Goal: Task Accomplishment & Management: Manage account settings

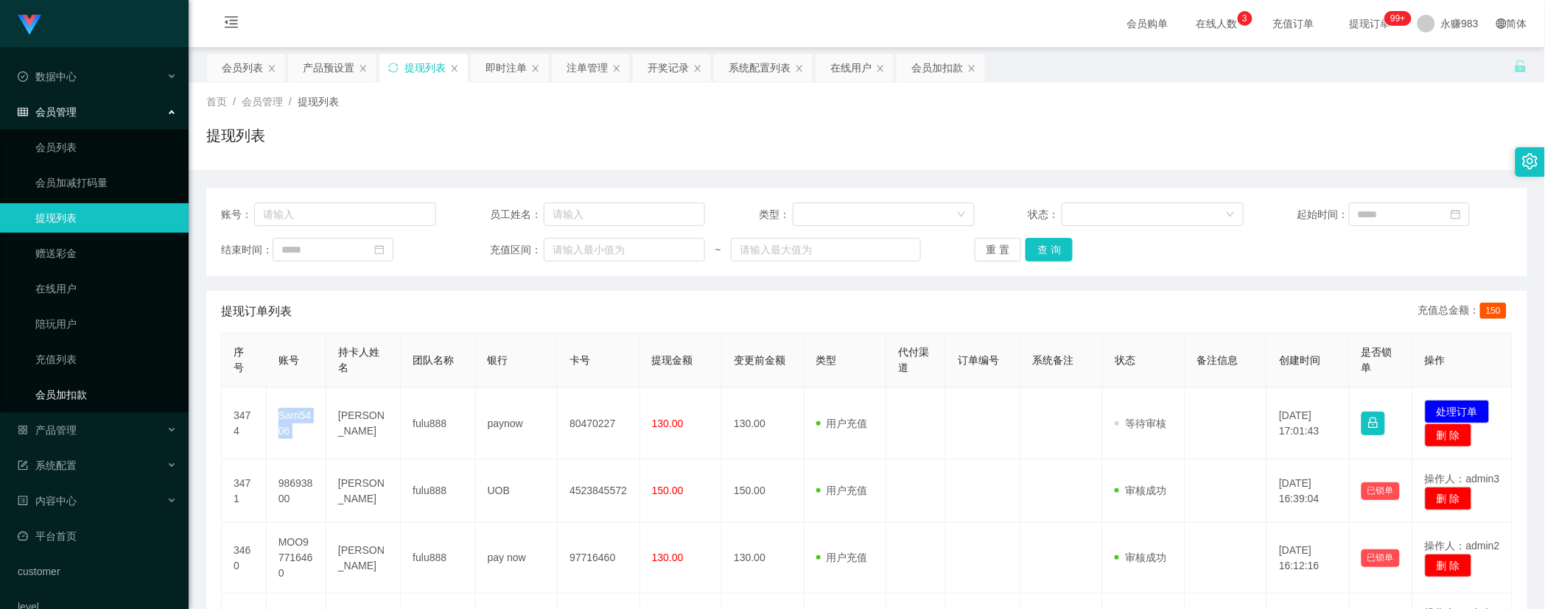
scroll to position [52, 0]
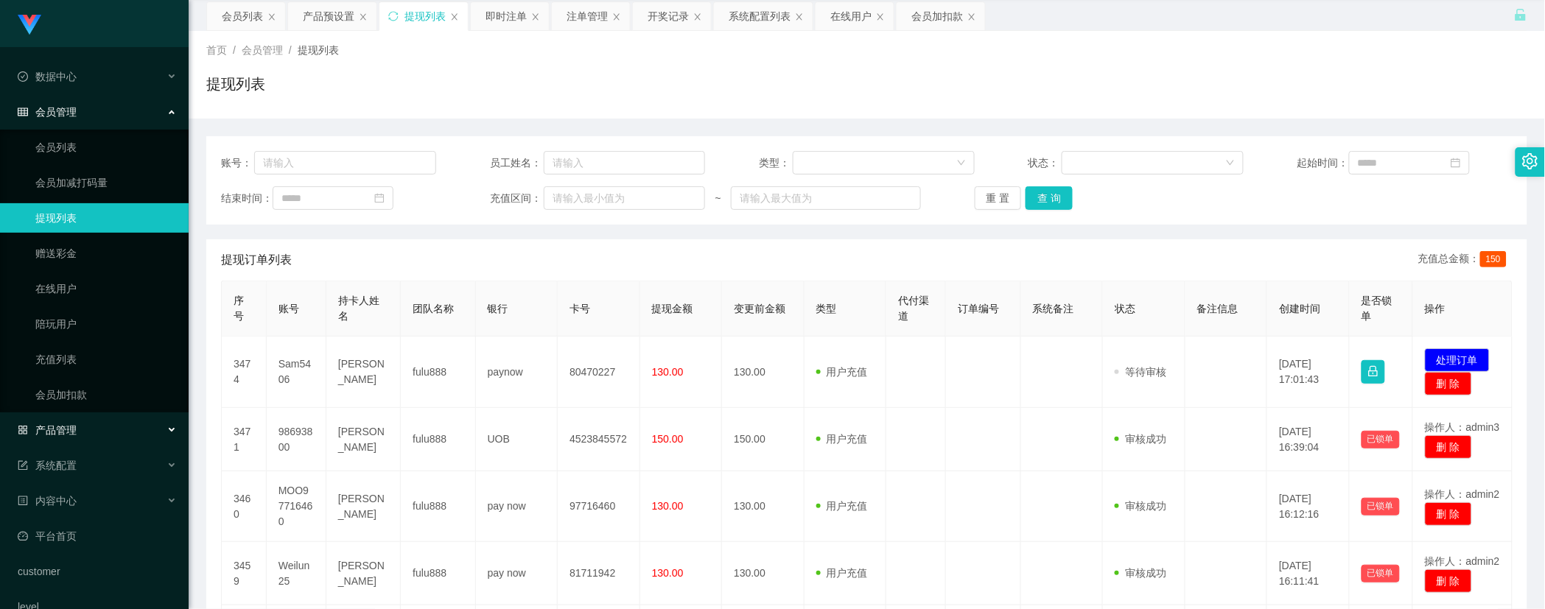
click at [94, 415] on div "产品管理" at bounding box center [94, 429] width 189 height 29
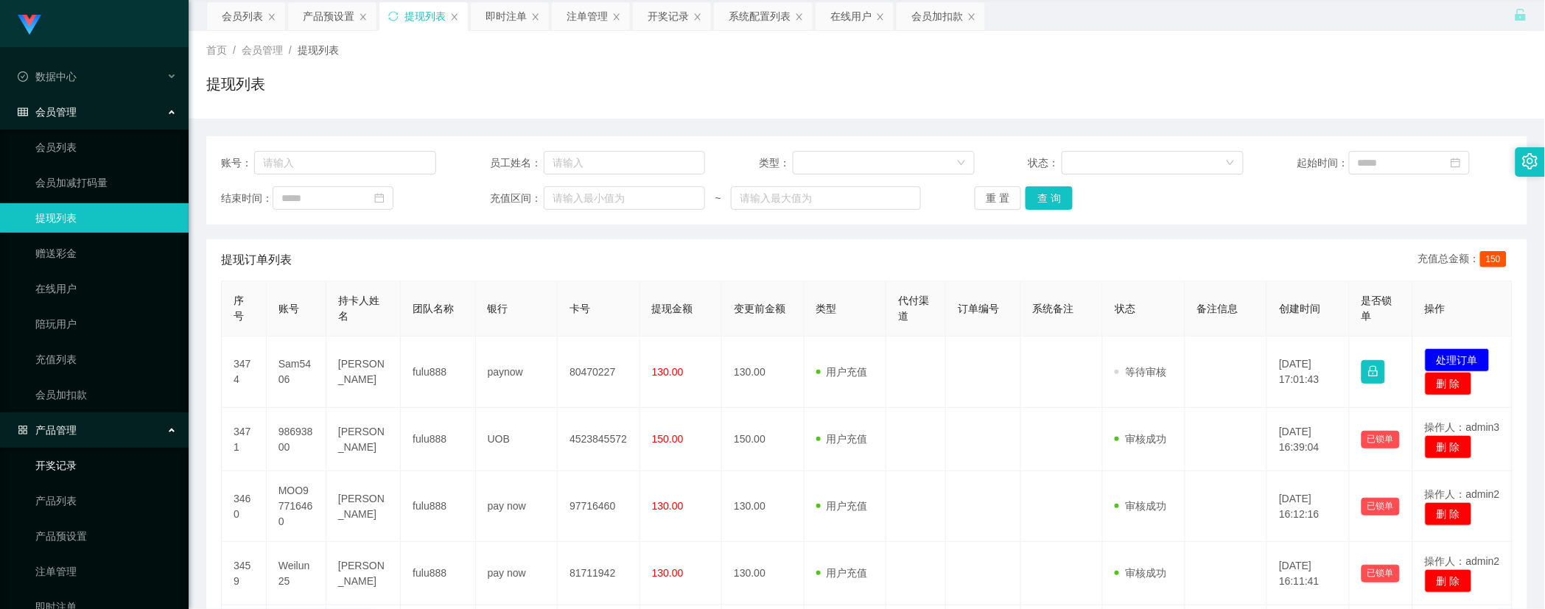
click at [82, 464] on link "开奖记录" at bounding box center [105, 465] width 141 height 29
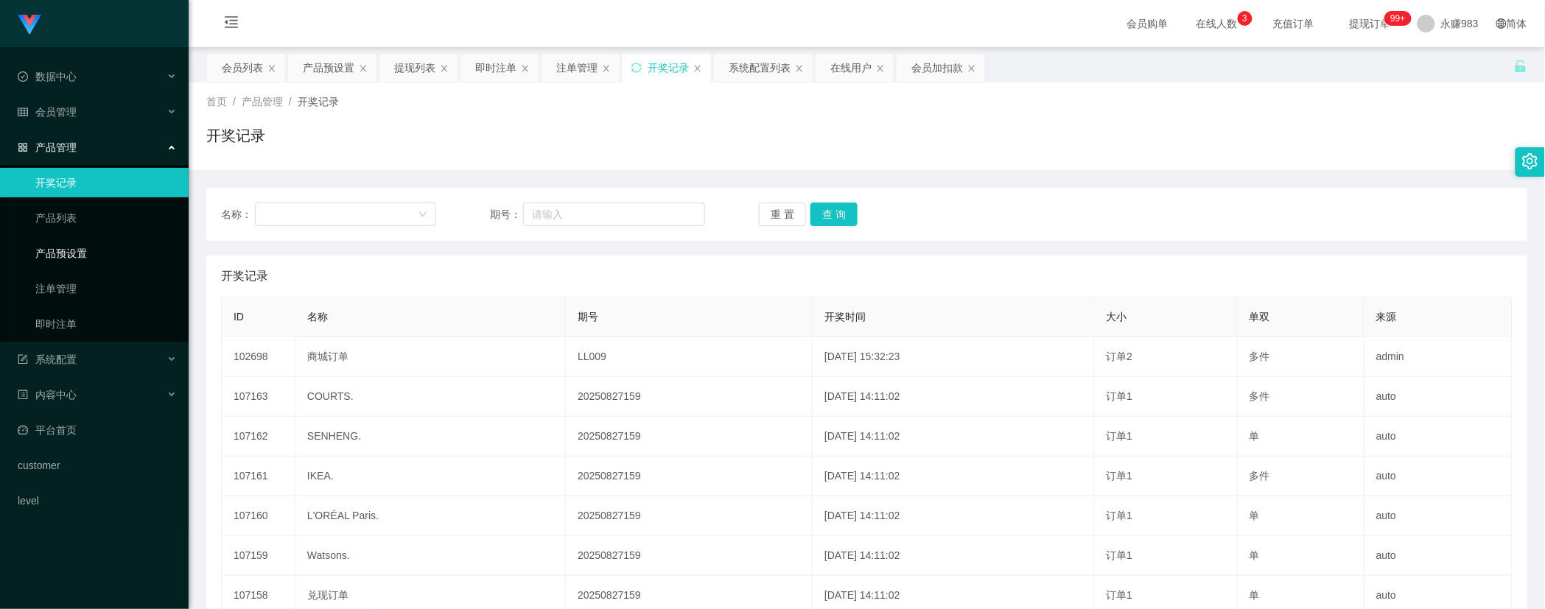
click at [62, 256] on link "产品预设置" at bounding box center [105, 253] width 141 height 29
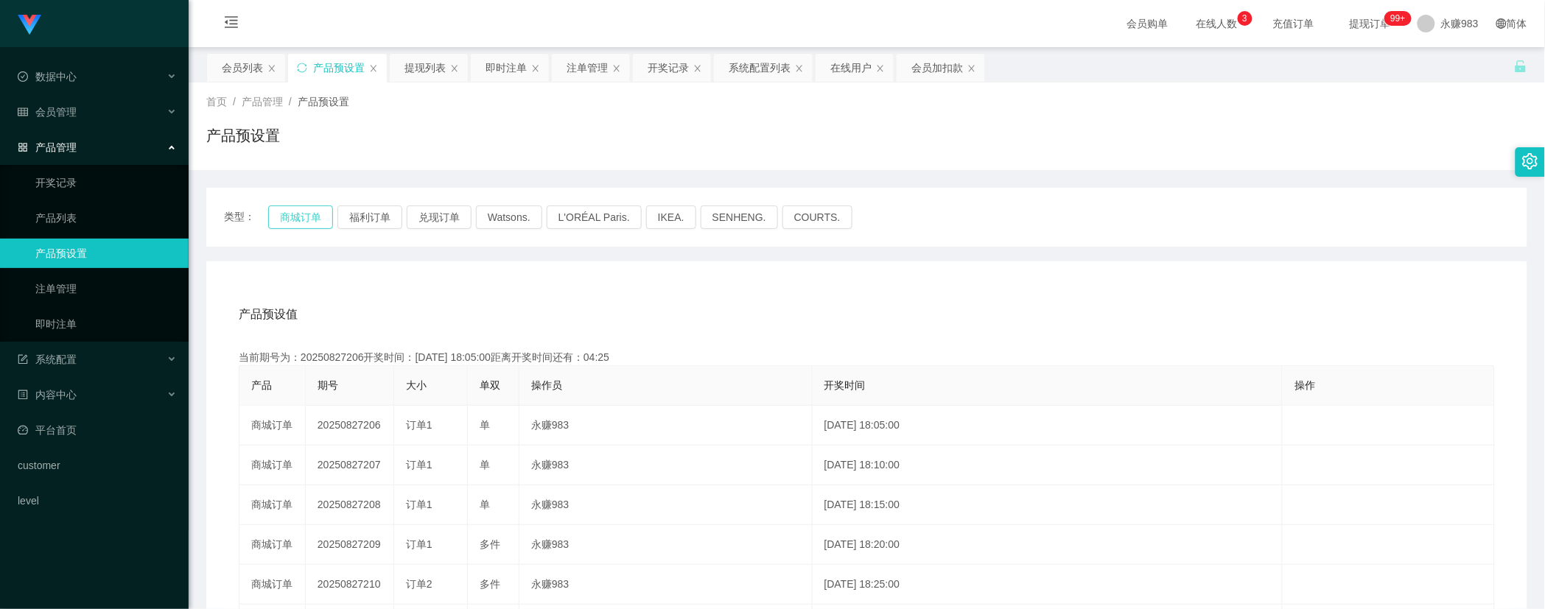
click at [297, 211] on button "商城订单" at bounding box center [300, 218] width 65 height 24
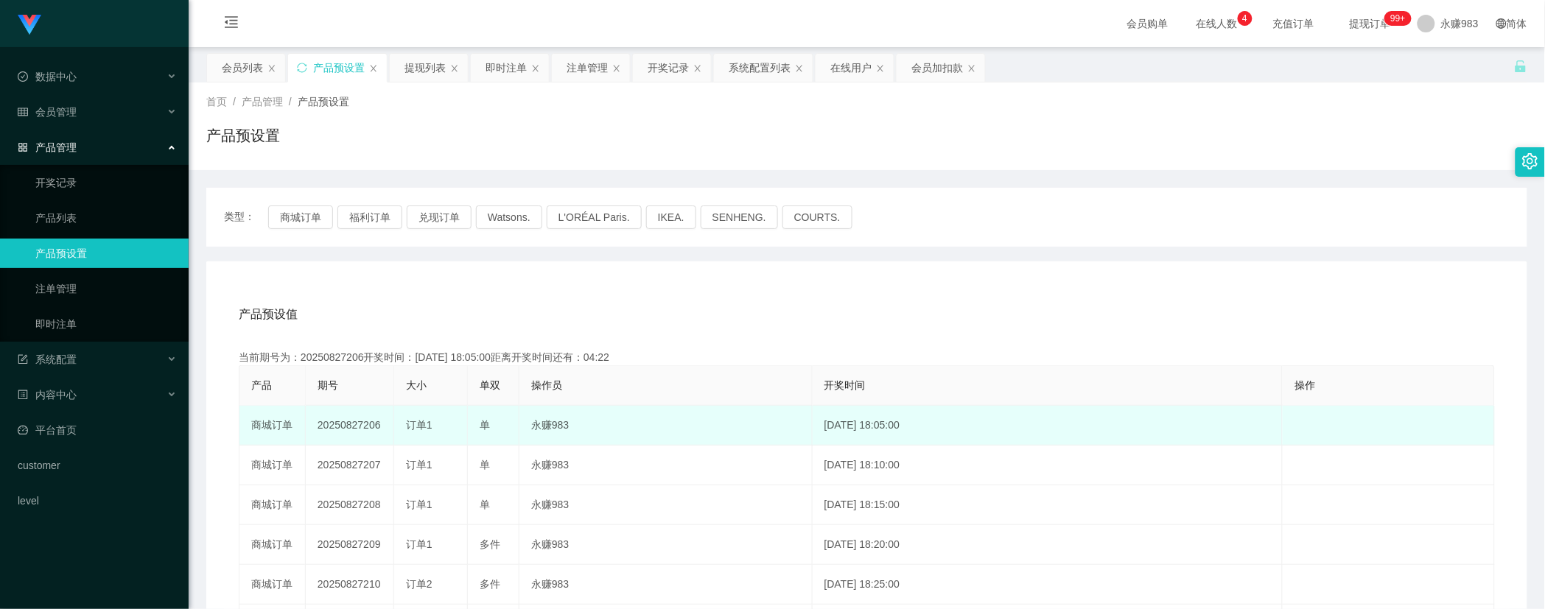
drag, startPoint x: 404, startPoint y: 424, endPoint x: 446, endPoint y: 424, distance: 42.7
click at [446, 424] on td "订单1" at bounding box center [431, 426] width 74 height 40
copy span "订单1"
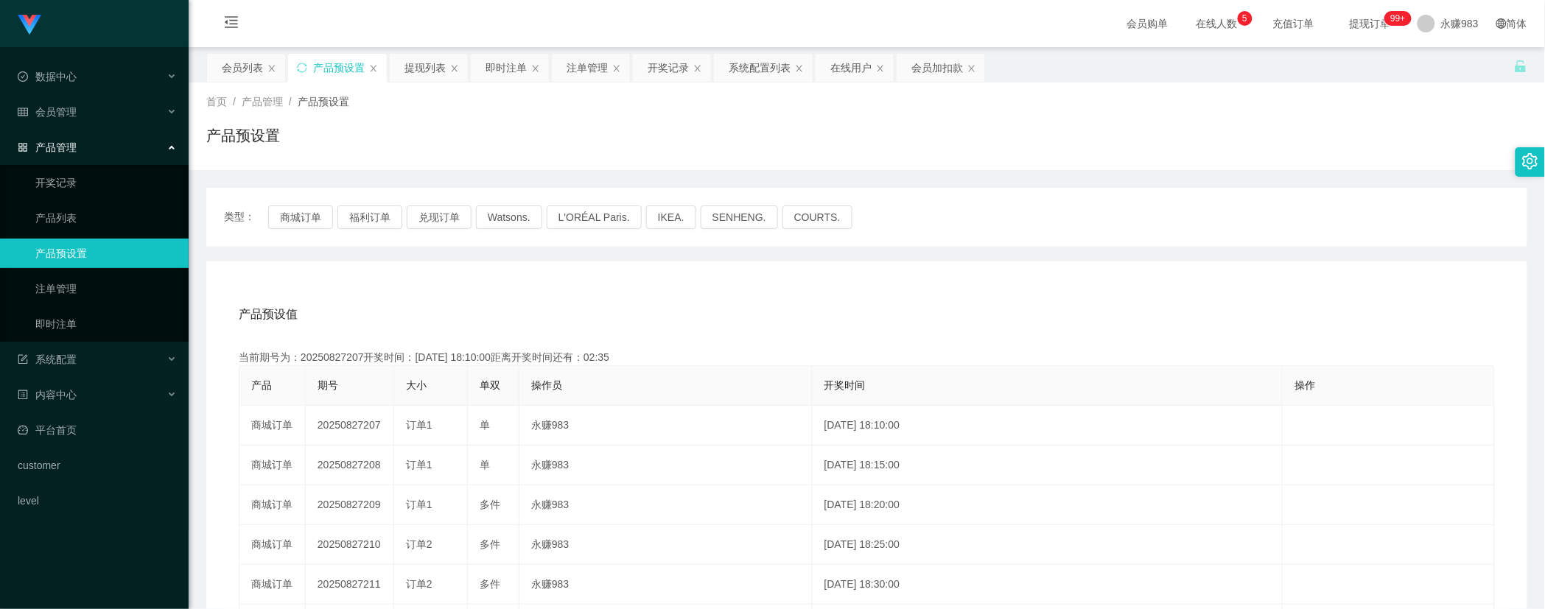
click at [379, 298] on div "产品预设值 添加期号" at bounding box center [867, 314] width 1256 height 41
click at [94, 326] on link "即时注单" at bounding box center [105, 323] width 141 height 29
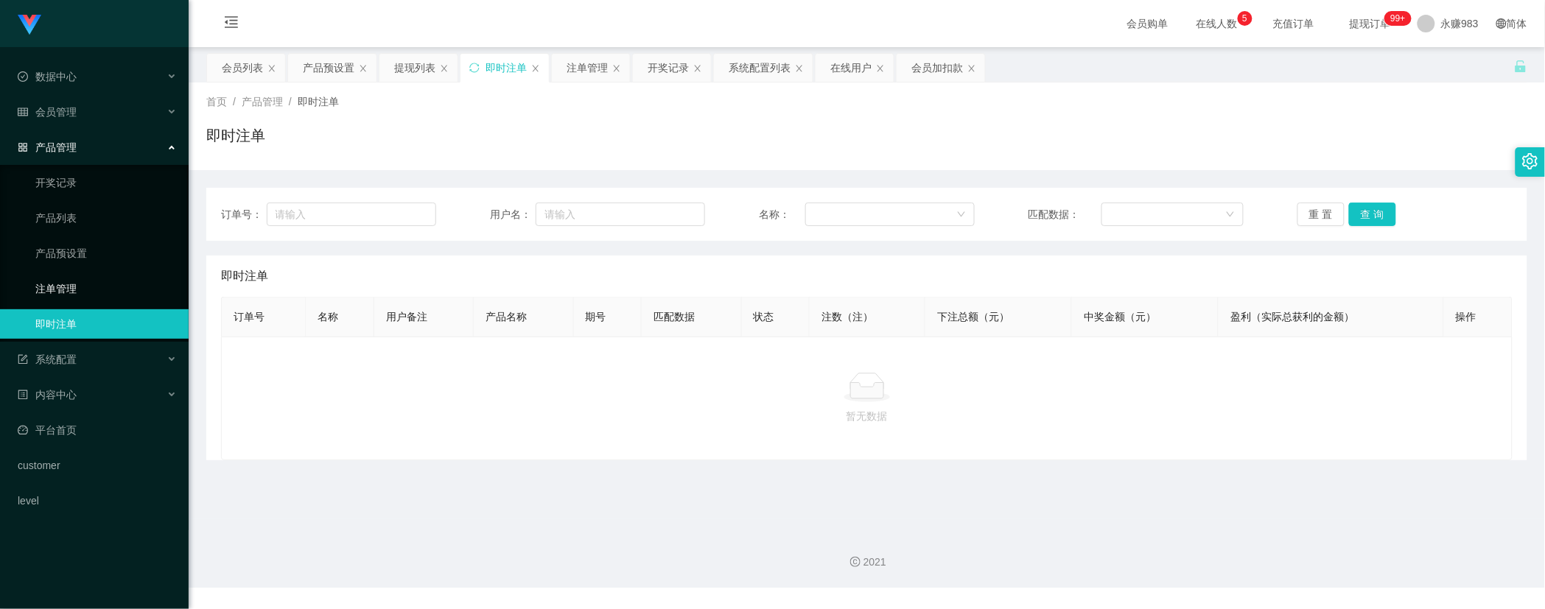
click at [69, 286] on link "注单管理" at bounding box center [105, 288] width 141 height 29
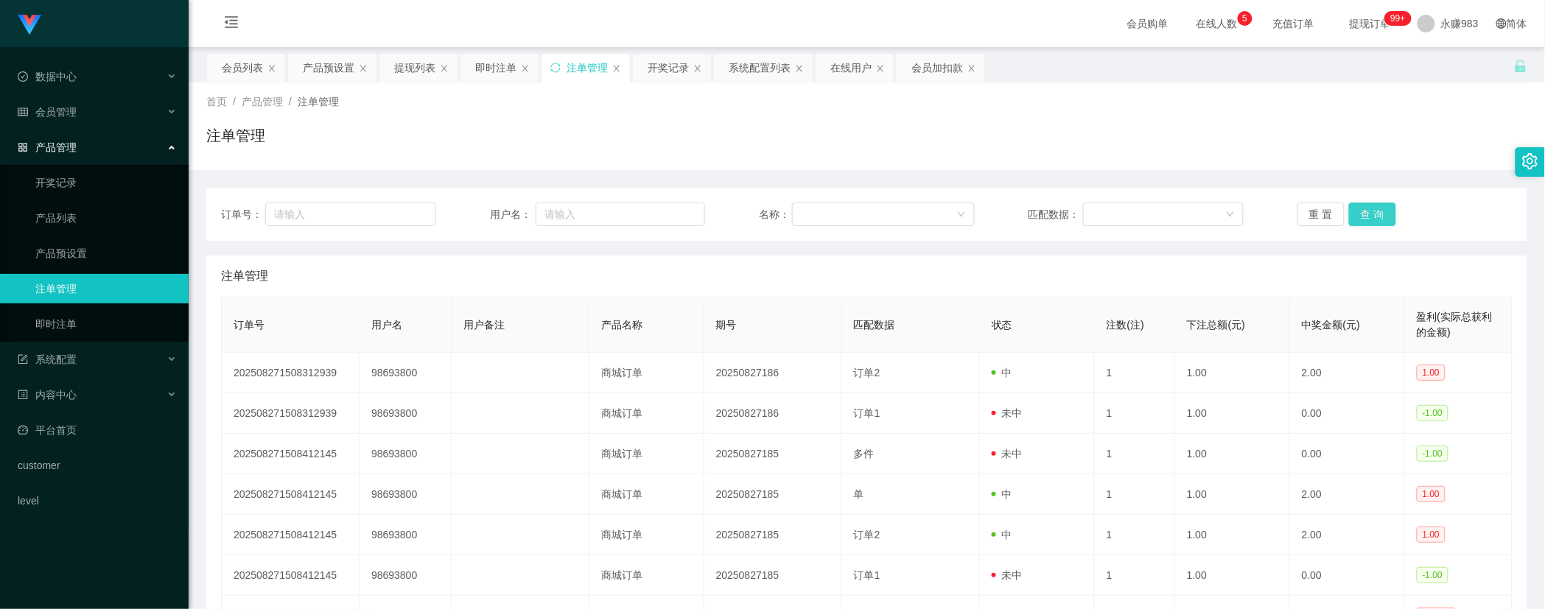
click at [1373, 212] on button "查 询" at bounding box center [1372, 215] width 47 height 24
click at [1368, 217] on button "查 询" at bounding box center [1372, 215] width 47 height 24
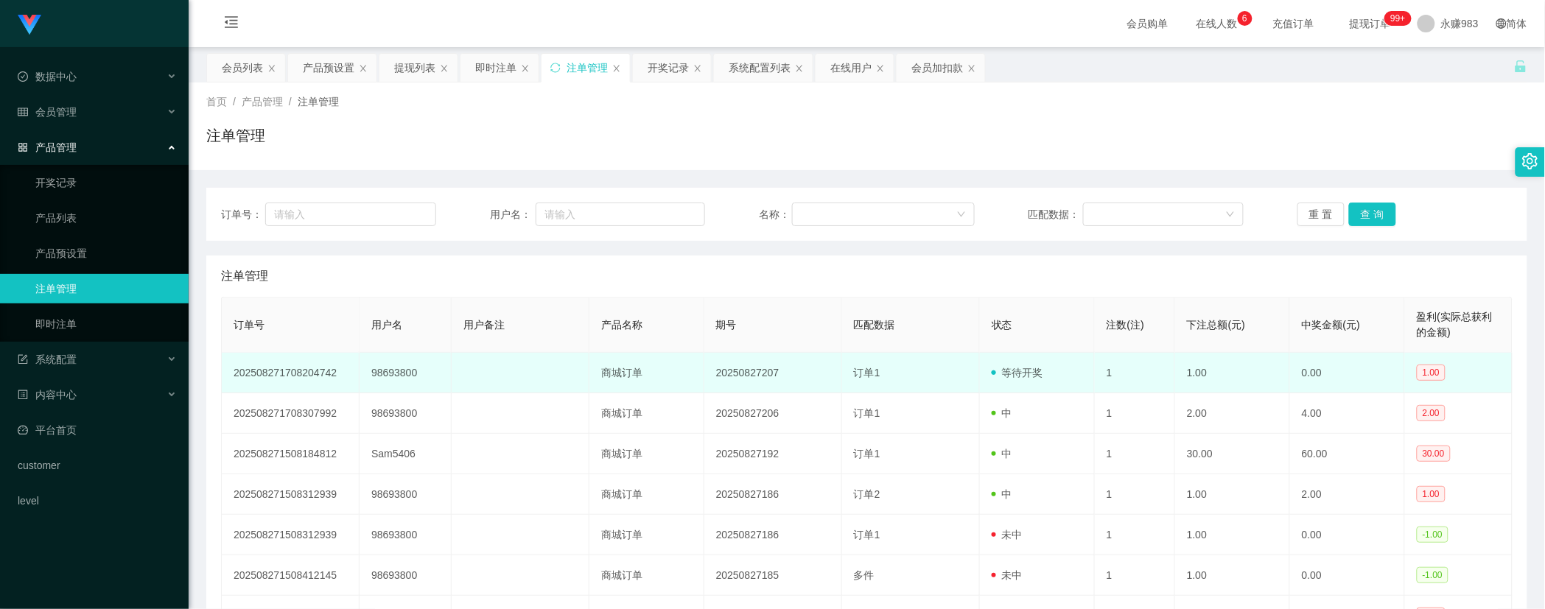
click at [404, 368] on td "98693800" at bounding box center [405, 373] width 92 height 41
copy td "98693800"
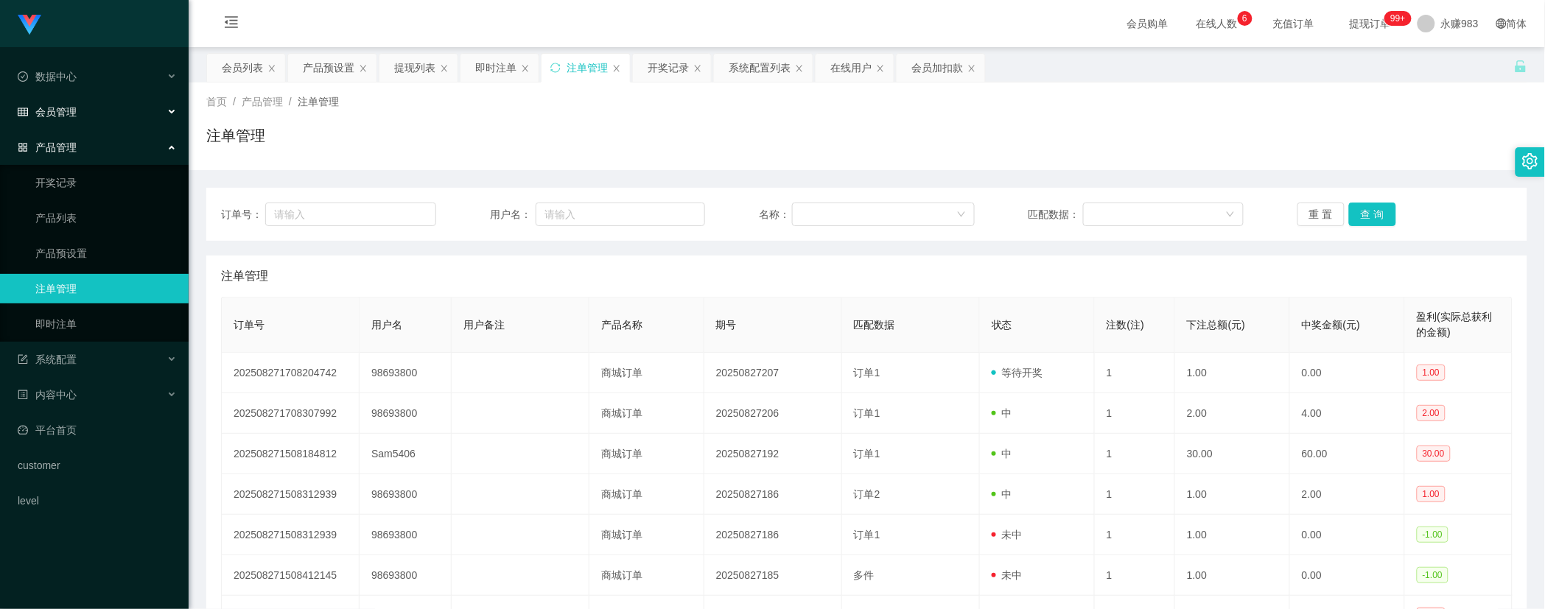
click at [80, 106] on div "会员管理" at bounding box center [94, 111] width 189 height 29
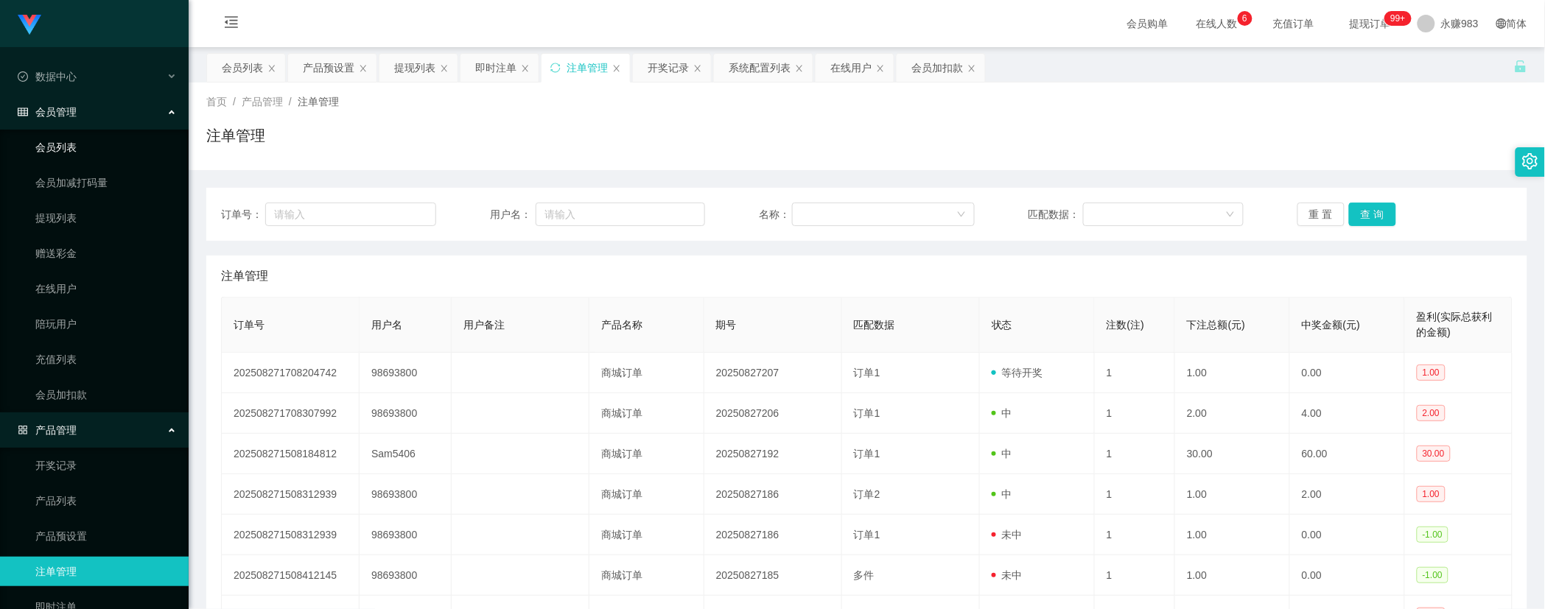
click at [86, 144] on link "会员列表" at bounding box center [105, 147] width 141 height 29
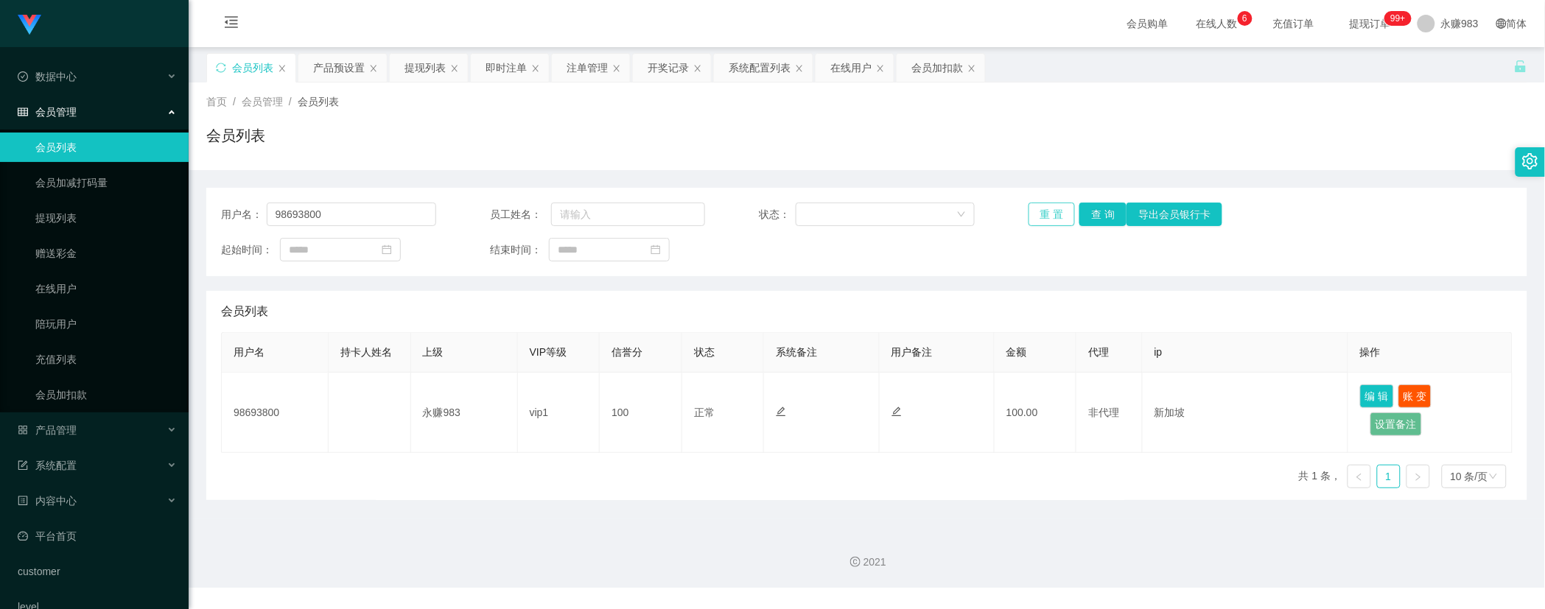
click at [1028, 221] on button "重 置" at bounding box center [1051, 215] width 47 height 24
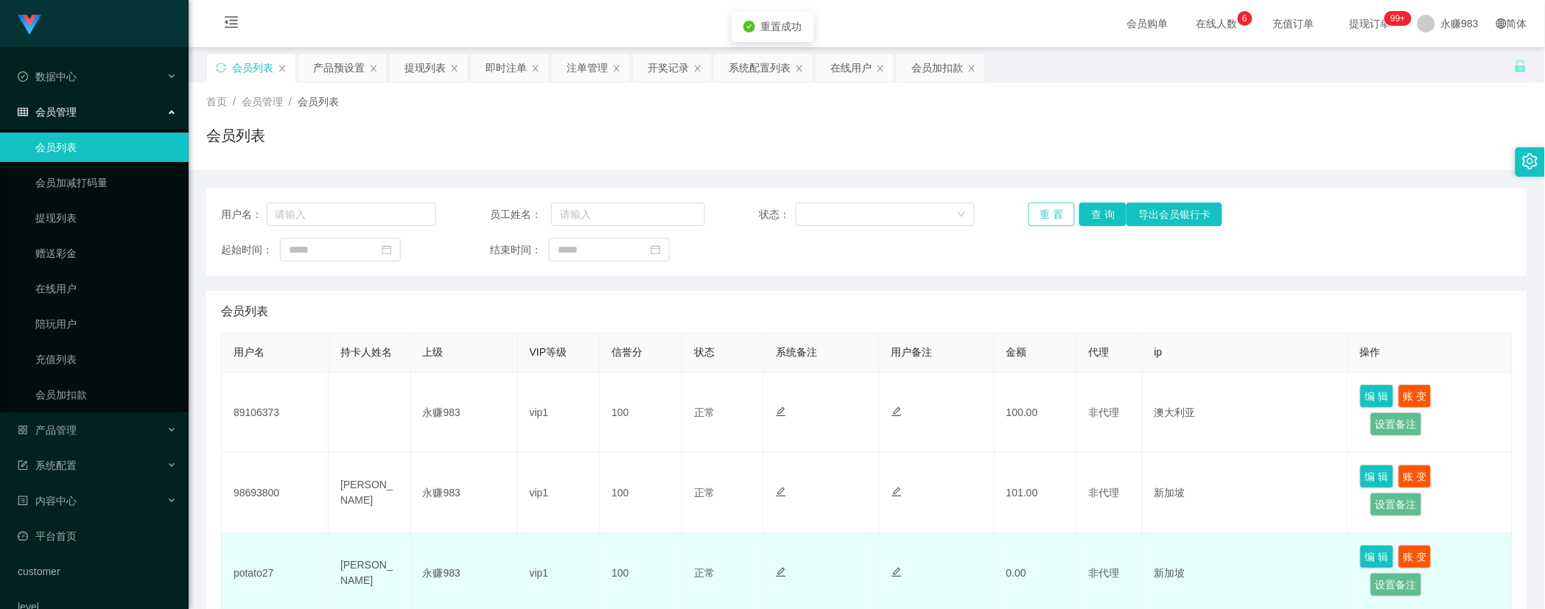
scroll to position [245, 0]
